Goal: Task Accomplishment & Management: Use online tool/utility

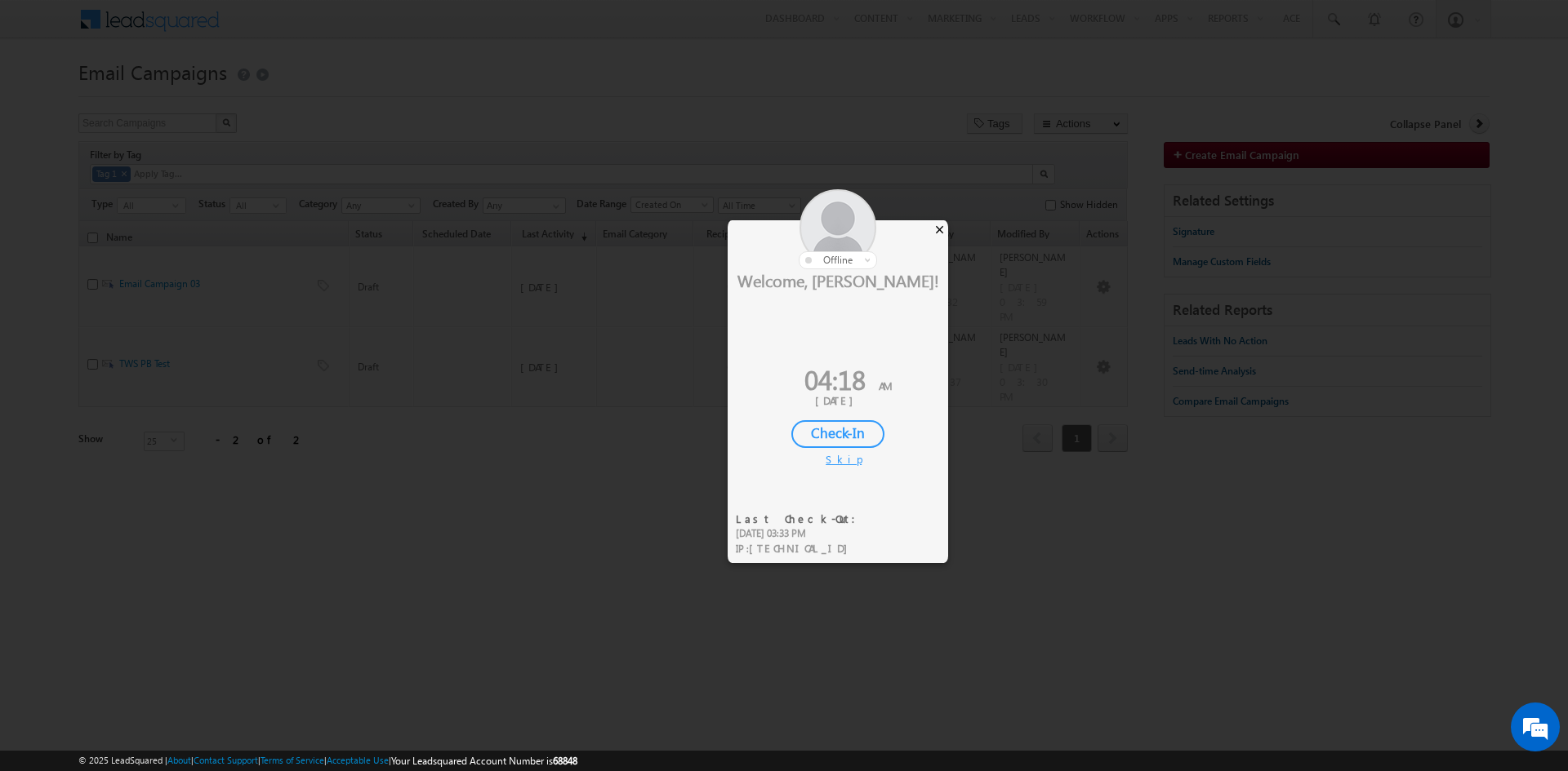
click at [934, 228] on div "×" at bounding box center [939, 229] width 17 height 18
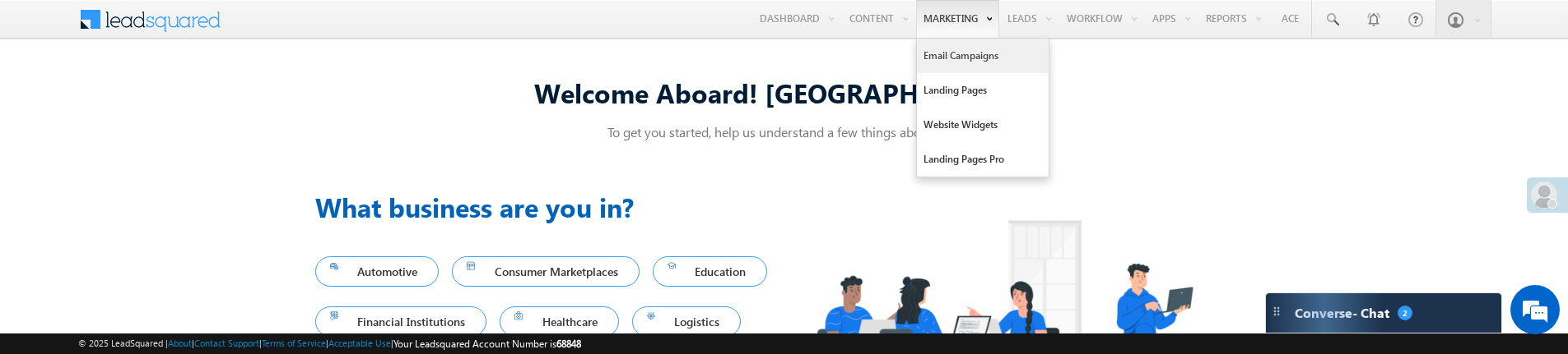
click at [954, 65] on link "Email Campaigns" at bounding box center [983, 56] width 132 height 34
